Goal: Check status: Check status

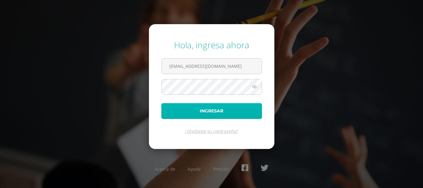
click at [186, 116] on button "Ingresar" at bounding box center [211, 111] width 101 height 16
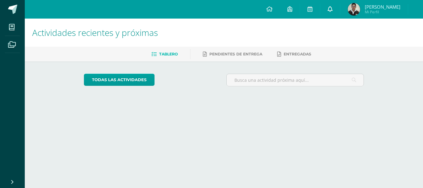
click at [335, 9] on link at bounding box center [330, 9] width 20 height 19
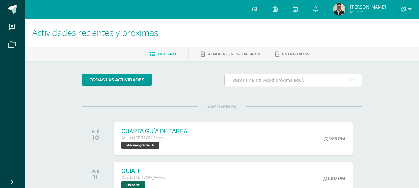
click at [352, 84] on icon at bounding box center [352, 80] width 4 height 13
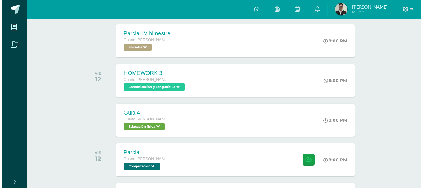
scroll to position [310, 0]
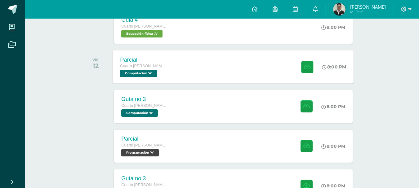
click at [227, 58] on div "Parcial Cuarto [PERSON_NAME]. CCLL en Computación Computación 'A' 8:00 PM Parci…" at bounding box center [233, 66] width 241 height 33
